Goal: Information Seeking & Learning: Find specific page/section

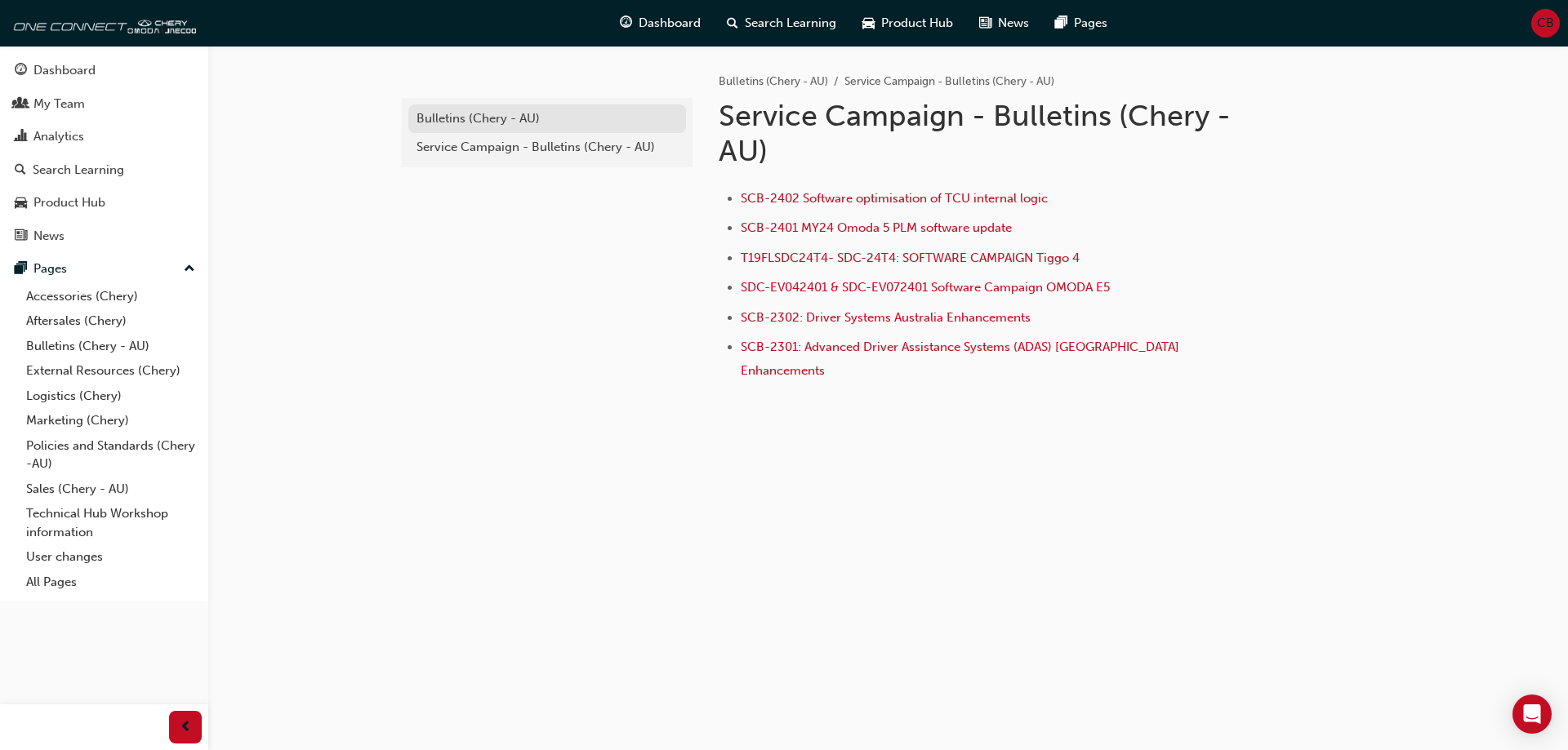
click at [516, 106] on link "Bulletins (Chery - AU)" at bounding box center [547, 119] width 278 height 29
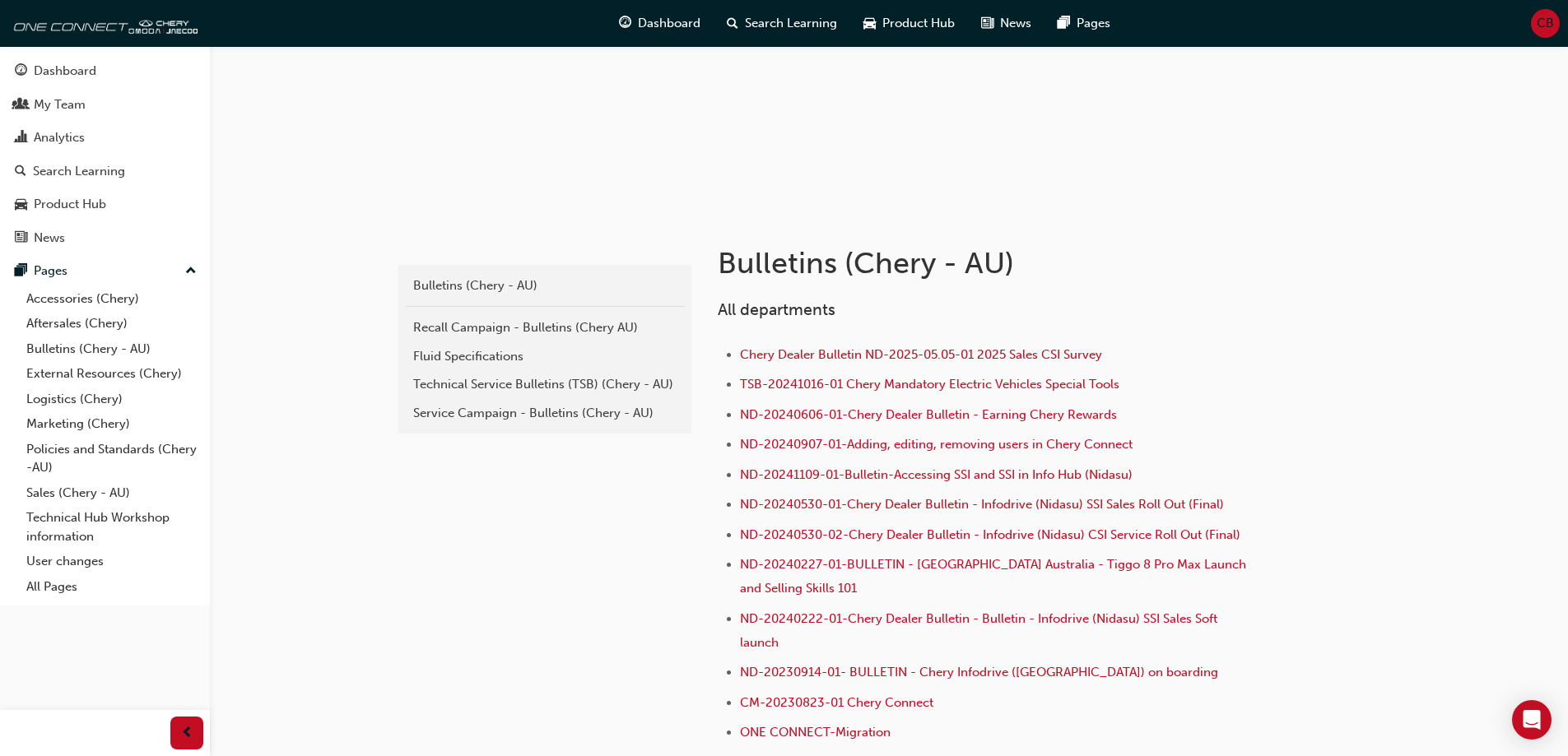
scroll to position [164, 0]
click at [529, 398] on link "Service Campaign - Bulletins (Chery - AU)" at bounding box center [545, 412] width 280 height 29
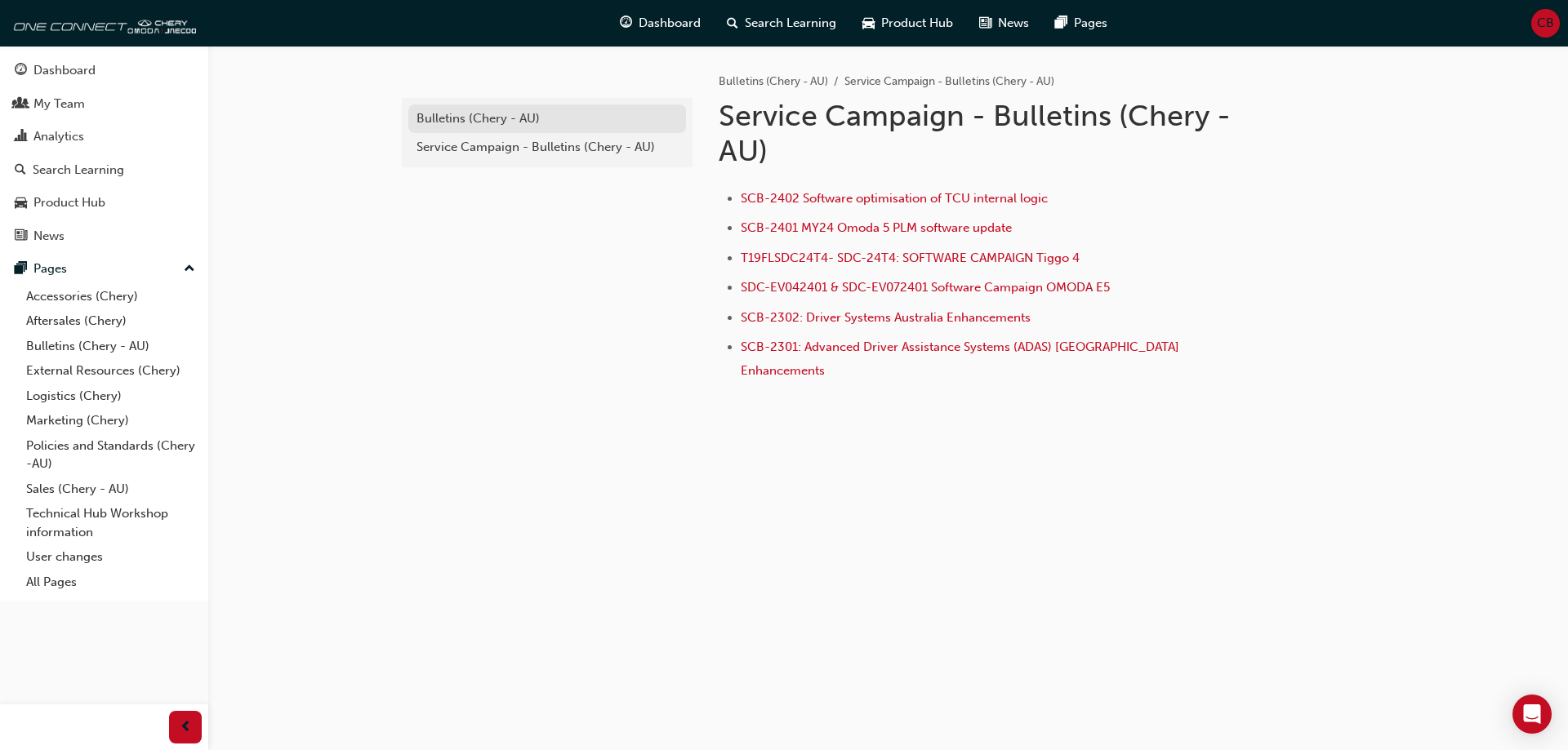
click at [537, 104] on link "Bulletins (Chery - AU)" at bounding box center [547, 119] width 278 height 29
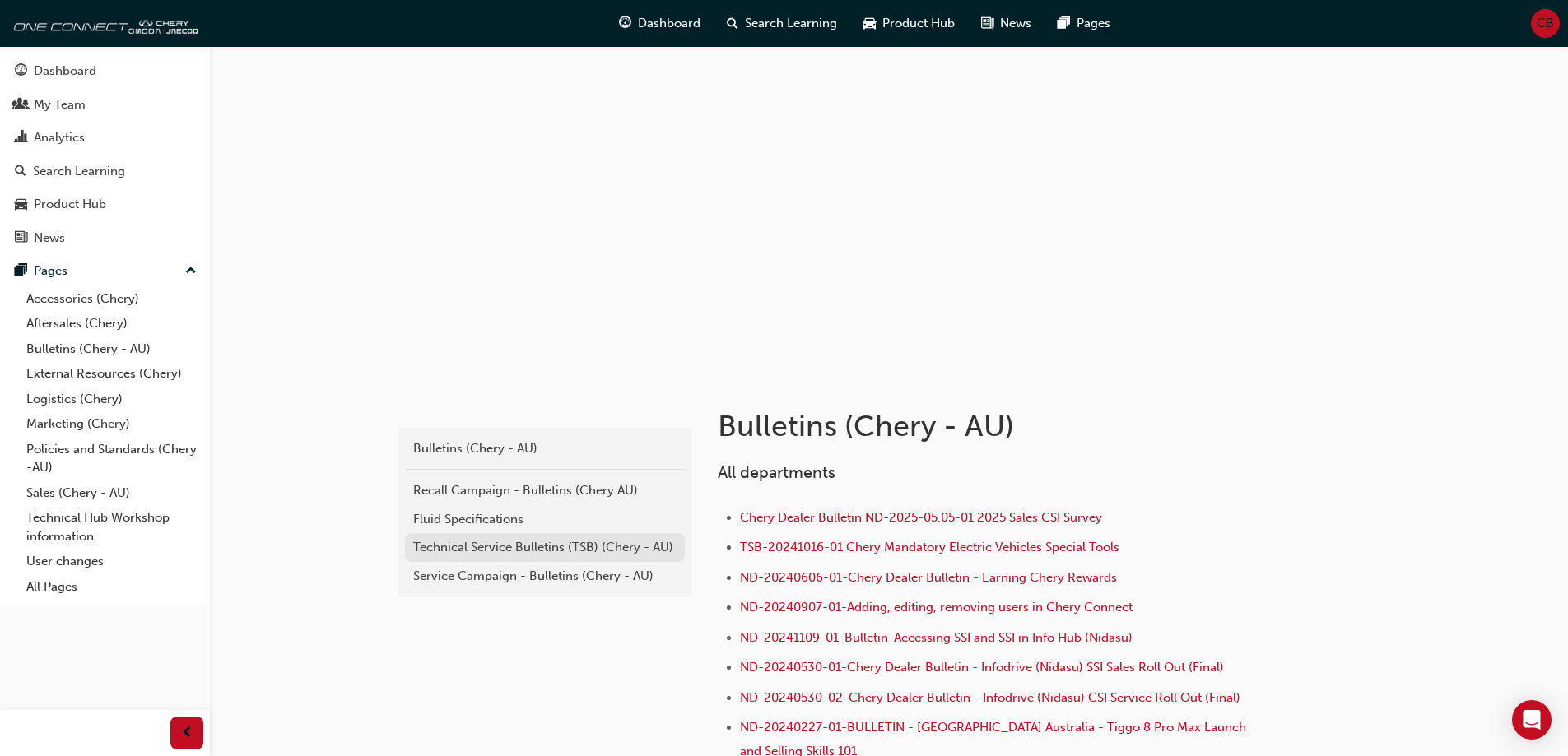
click at [593, 553] on div "Technical Service Bulletins (TSB) (Chery - AU)" at bounding box center [544, 548] width 264 height 19
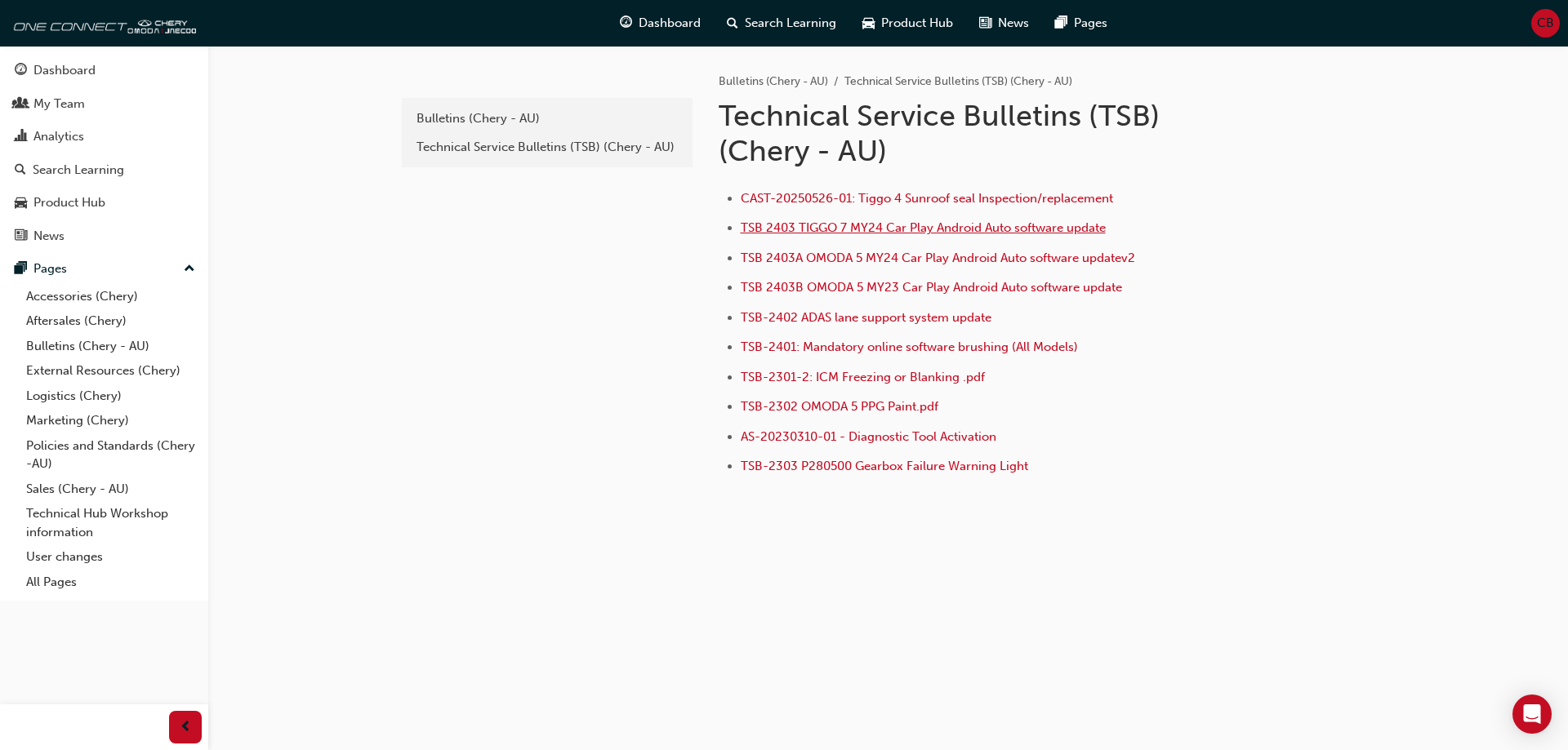
click at [1006, 222] on span "TSB 2403 TIGGO 7 MY24 Car Play Android Auto software update" at bounding box center [924, 227] width 365 height 14
